Goal: Information Seeking & Learning: Learn about a topic

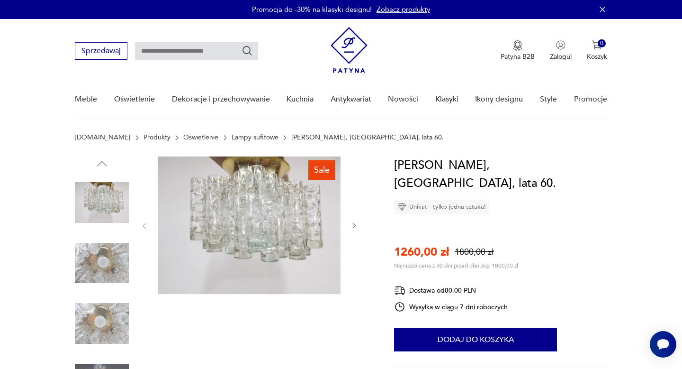
click at [84, 267] on img at bounding box center [102, 263] width 54 height 54
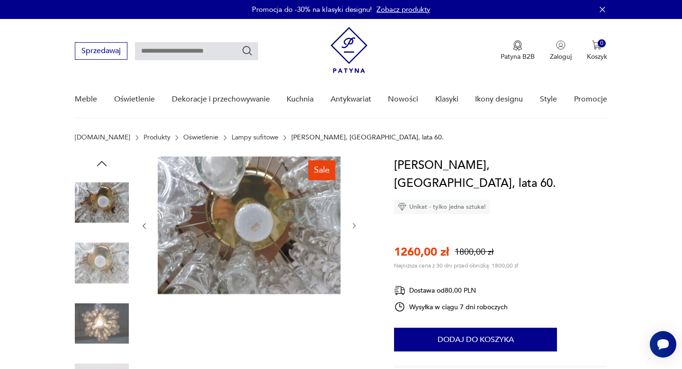
click at [103, 317] on img at bounding box center [102, 323] width 54 height 54
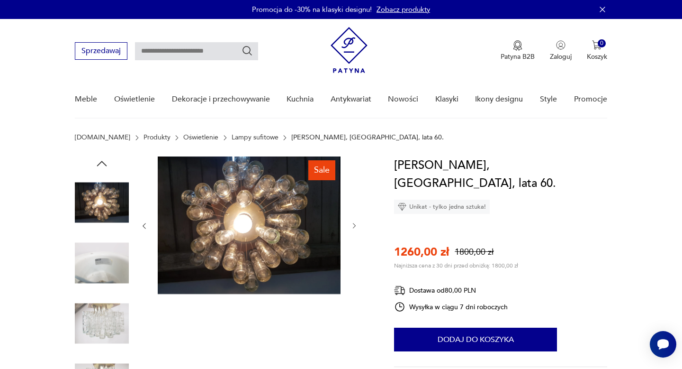
click at [108, 325] on img at bounding box center [102, 323] width 54 height 54
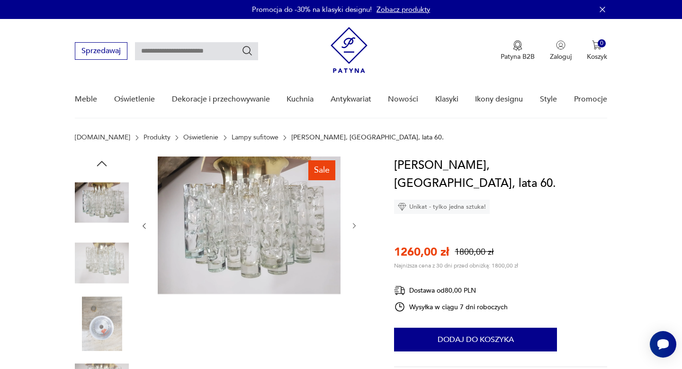
click at [99, 262] on img at bounding box center [102, 263] width 54 height 54
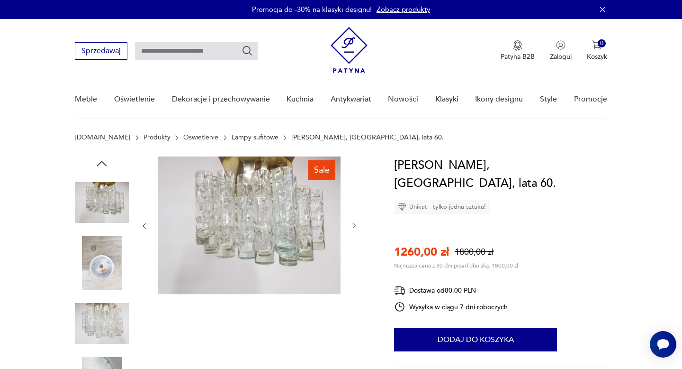
click at [99, 270] on img at bounding box center [102, 263] width 54 height 54
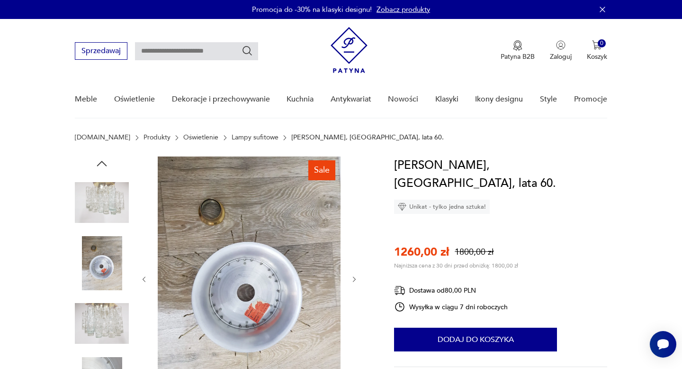
click at [100, 310] on img at bounding box center [102, 323] width 54 height 54
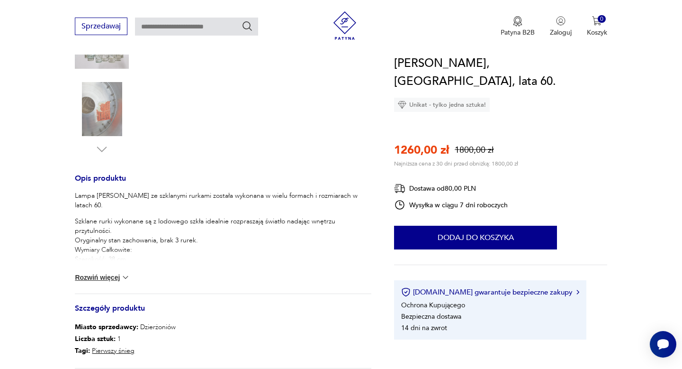
scroll to position [277, 0]
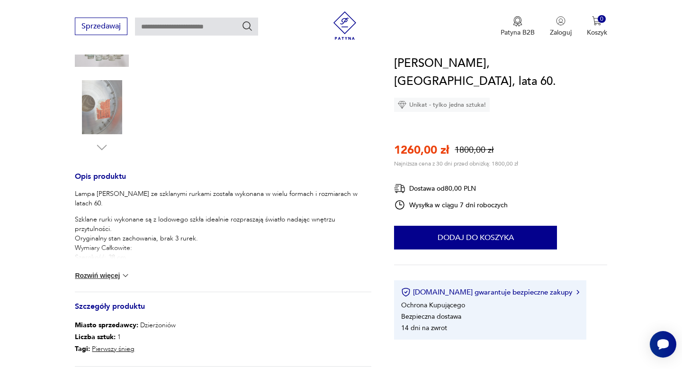
click at [116, 273] on button "Rozwiń więcej" at bounding box center [102, 275] width 55 height 9
click at [183, 30] on input "text" at bounding box center [196, 27] width 123 height 18
type input "**********"
click at [250, 28] on icon "Szukaj" at bounding box center [247, 25] width 11 height 11
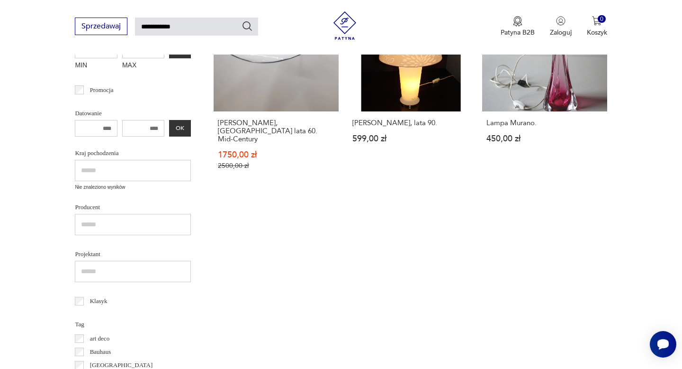
scroll to position [232, 0]
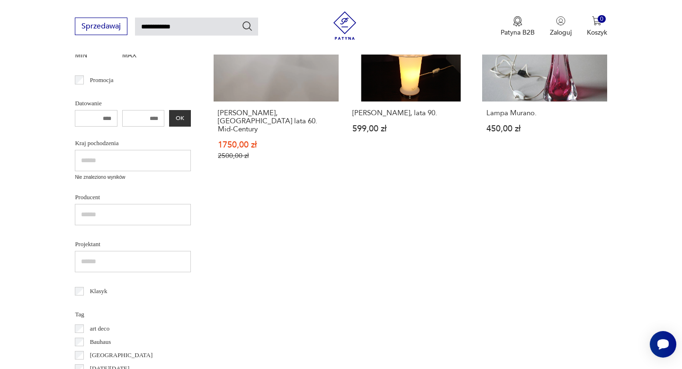
scroll to position [129, 0]
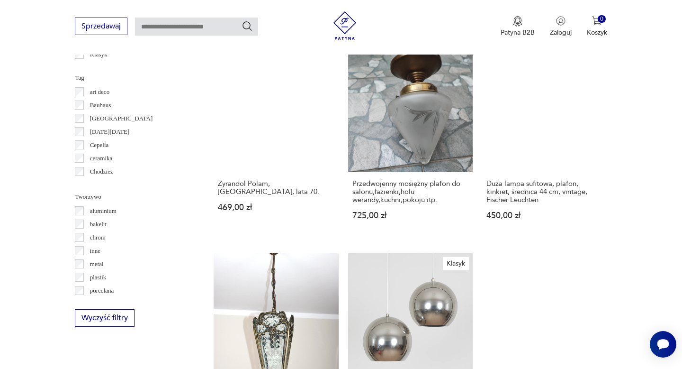
scroll to position [757, 0]
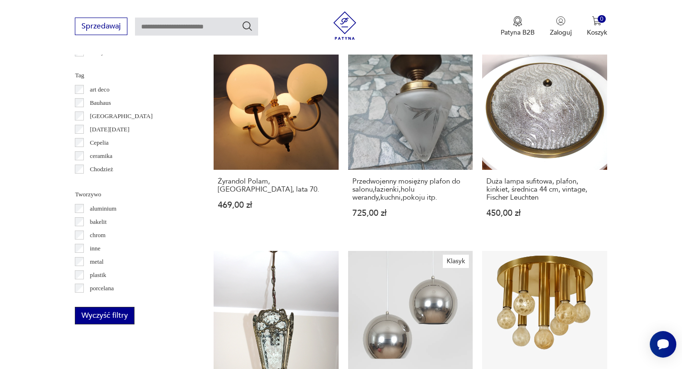
click at [129, 319] on button "Wyczyść filtry" at bounding box center [105, 316] width 60 height 18
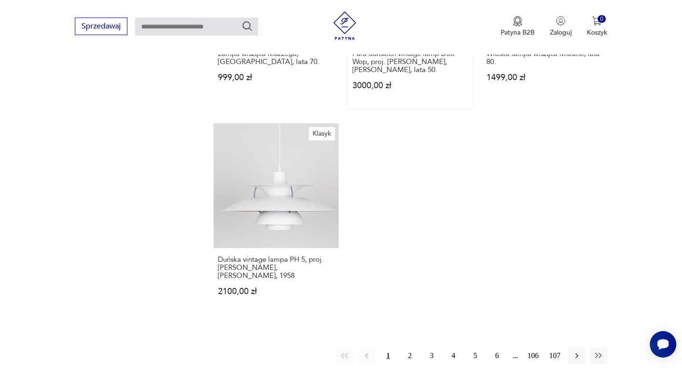
scroll to position [1324, 0]
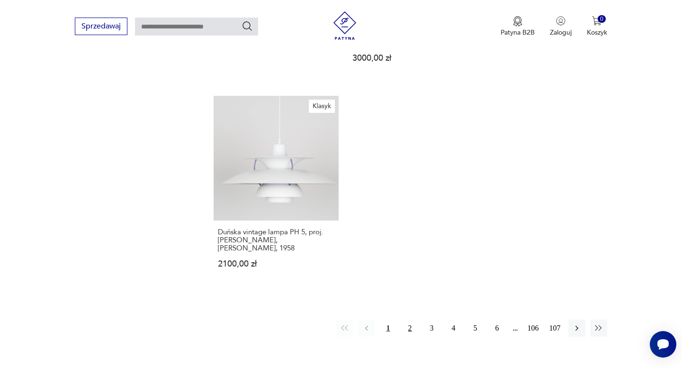
click at [415, 319] on button "2" at bounding box center [410, 327] width 17 height 17
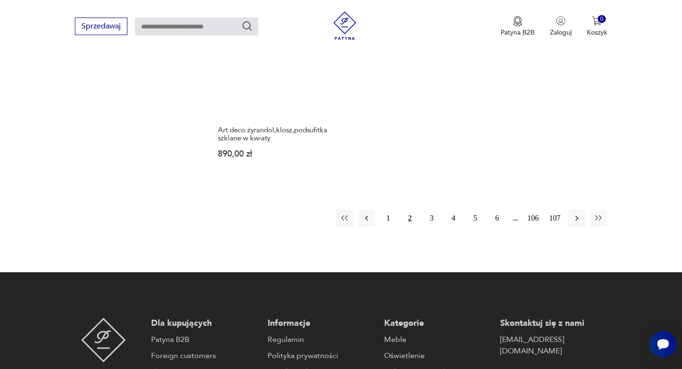
scroll to position [1517, 0]
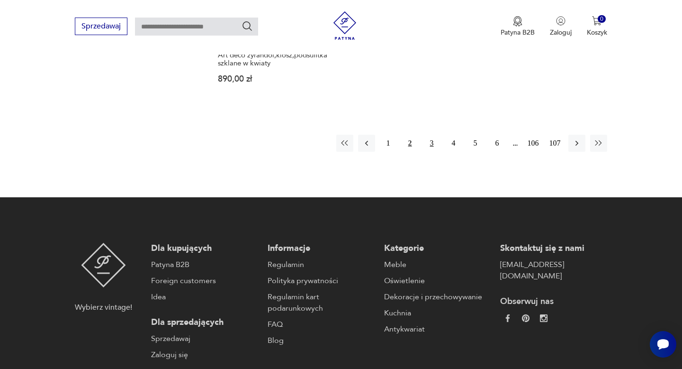
click at [434, 135] on button "3" at bounding box center [432, 143] width 17 height 17
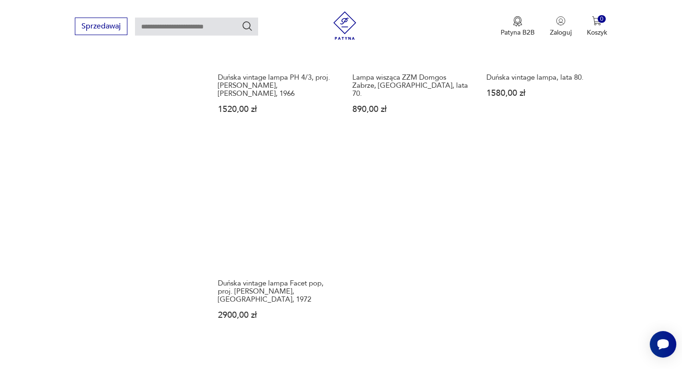
scroll to position [1332, 0]
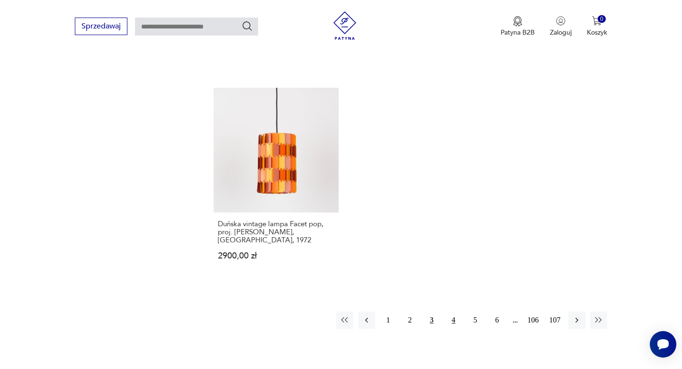
click at [455, 311] on button "4" at bounding box center [453, 319] width 17 height 17
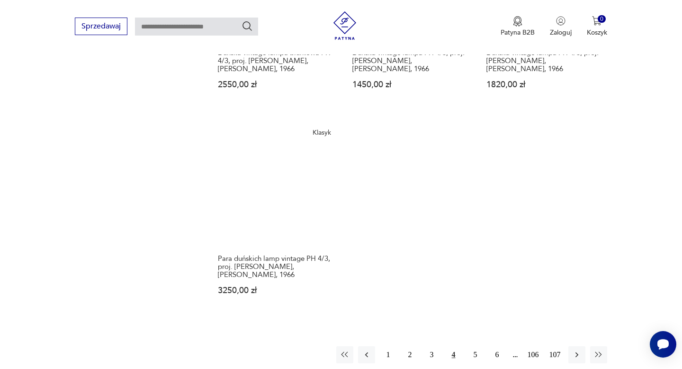
scroll to position [1364, 0]
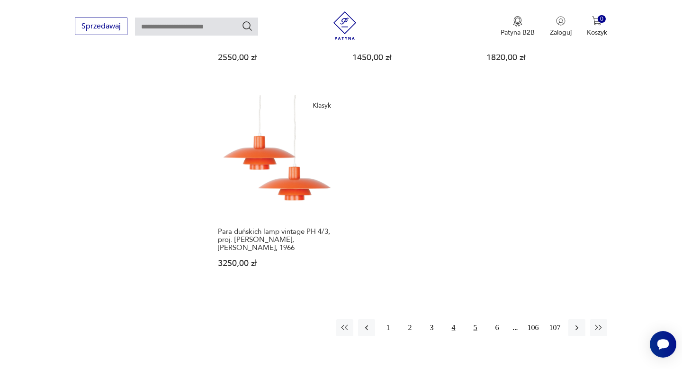
click at [473, 319] on button "5" at bounding box center [475, 327] width 17 height 17
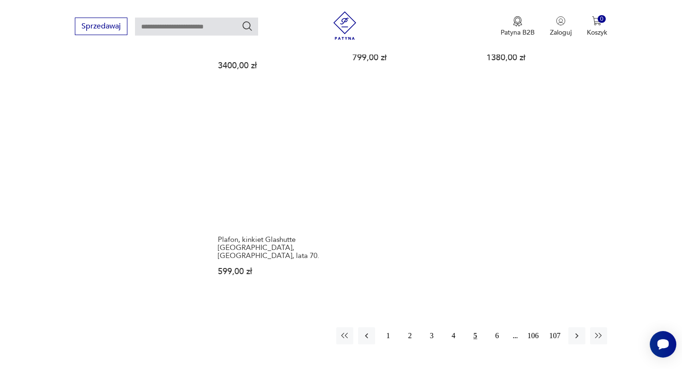
scroll to position [1442, 0]
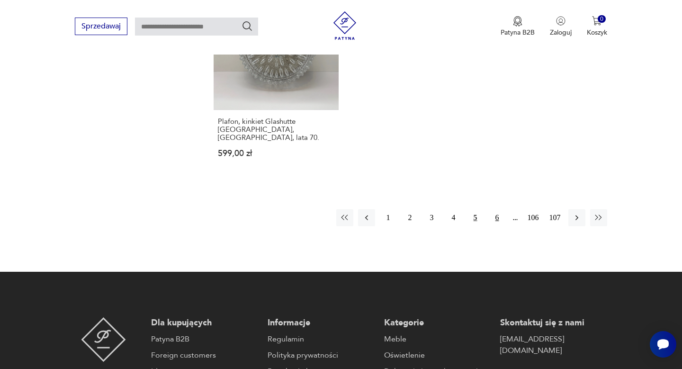
click at [496, 211] on button "6" at bounding box center [497, 217] width 17 height 17
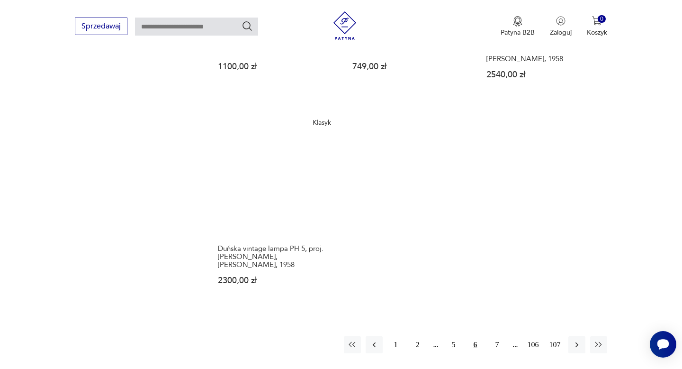
scroll to position [1340, 0]
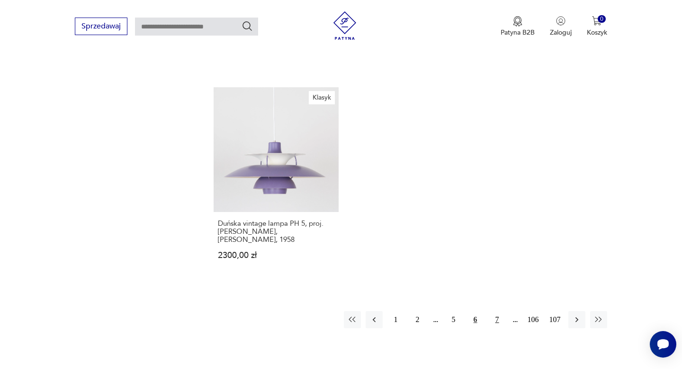
click at [498, 311] on button "7" at bounding box center [497, 319] width 17 height 17
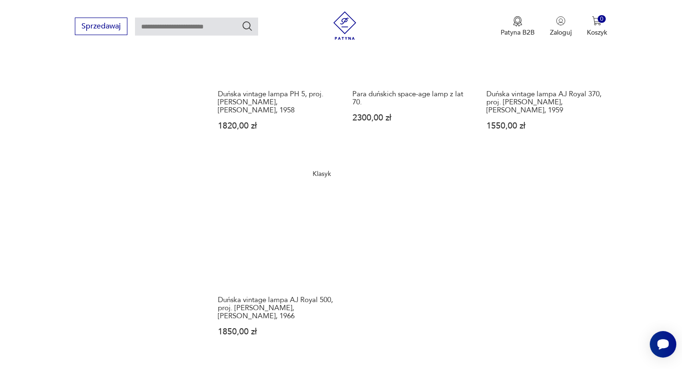
scroll to position [1425, 0]
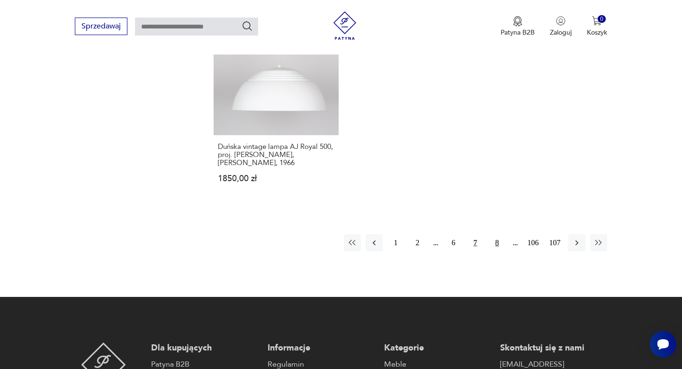
click at [498, 234] on button "8" at bounding box center [497, 242] width 17 height 17
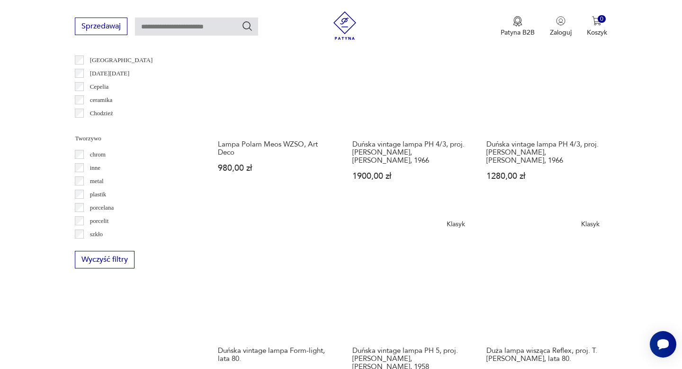
scroll to position [953, 0]
